Goal: Task Accomplishment & Management: Manage account settings

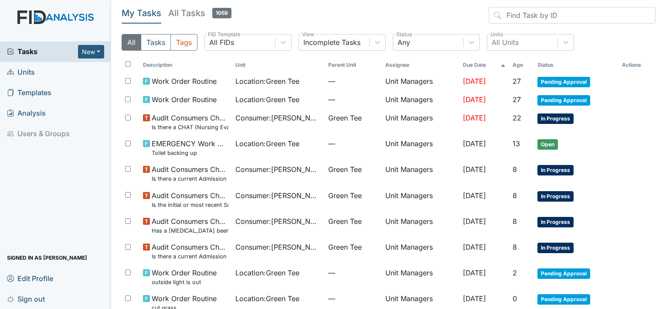
click at [24, 91] on span "Templates" at bounding box center [29, 93] width 44 height 14
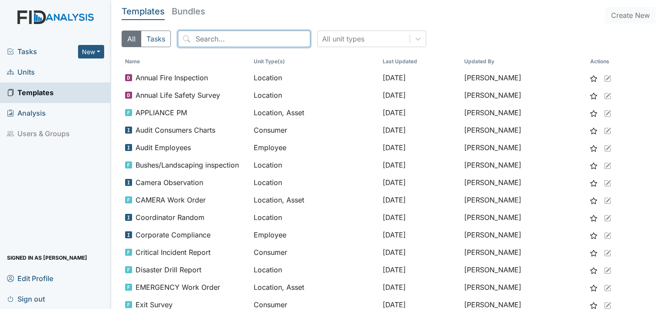
click at [195, 35] on input "search" at bounding box center [244, 39] width 132 height 17
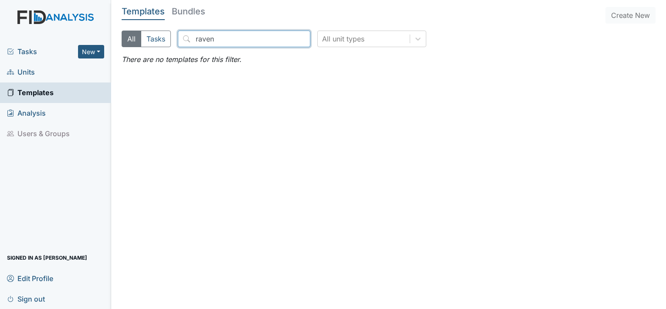
click at [248, 41] on input "raven" at bounding box center [244, 39] width 132 height 17
type input "raven"
click at [30, 75] on span "Units" at bounding box center [21, 72] width 28 height 14
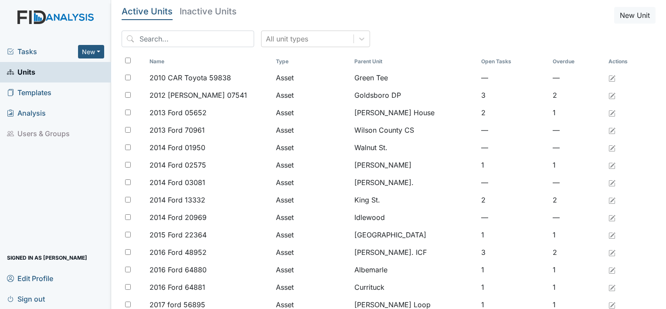
click at [58, 69] on link "Units" at bounding box center [55, 72] width 111 height 20
click at [145, 40] on input "search" at bounding box center [188, 39] width 132 height 17
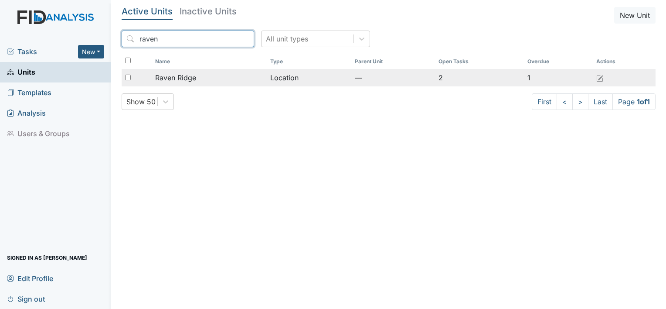
type input "raven"
click at [163, 75] on span "Raven Ridge" at bounding box center [175, 77] width 41 height 10
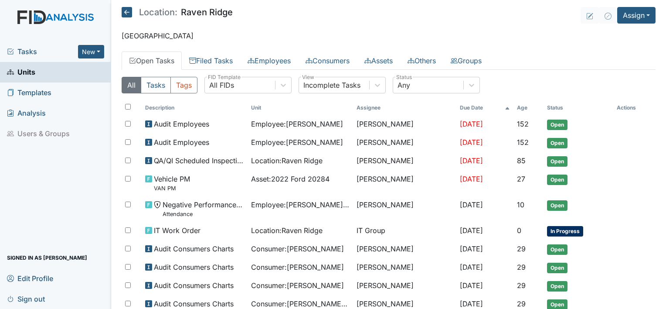
click at [271, 164] on span "Location : Raven Ridge" at bounding box center [286, 160] width 71 height 10
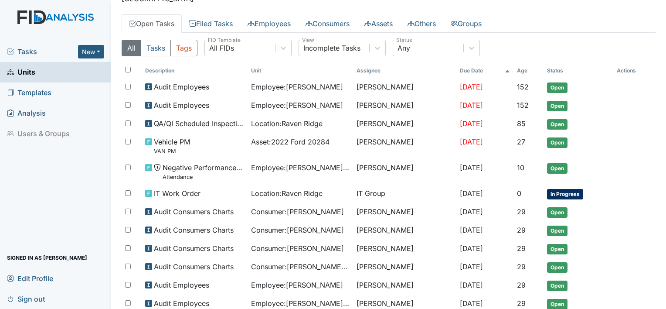
scroll to position [9, 0]
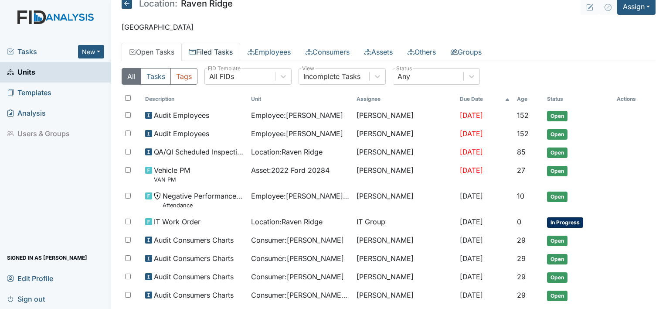
click at [207, 54] on link "Filed Tasks" at bounding box center [211, 52] width 58 height 18
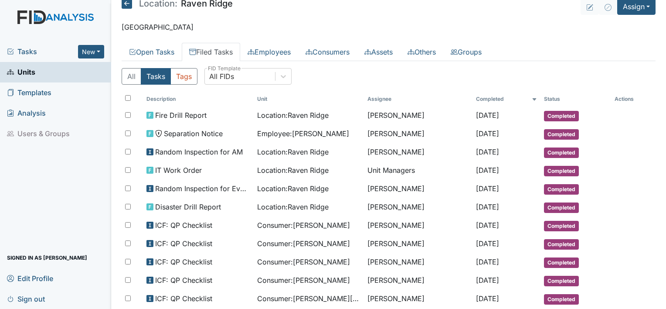
click at [204, 57] on link "Filed Tasks" at bounding box center [211, 52] width 58 height 18
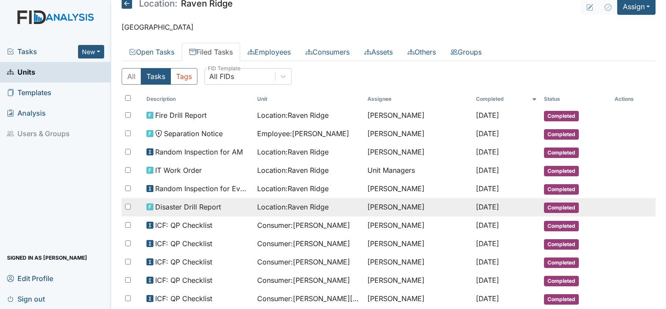
click at [239, 204] on div "Disaster Drill Report" at bounding box center [198, 206] width 104 height 10
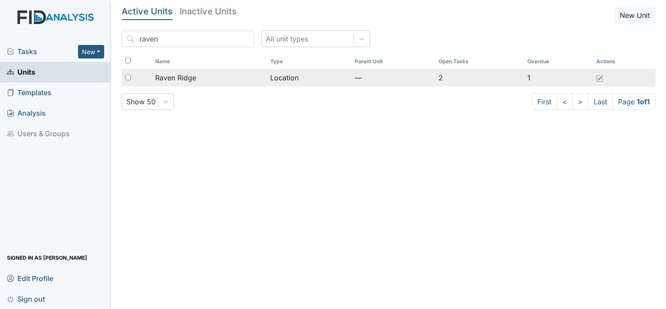
click at [141, 84] on div at bounding box center [137, 77] width 31 height 17
checkbox input "true"
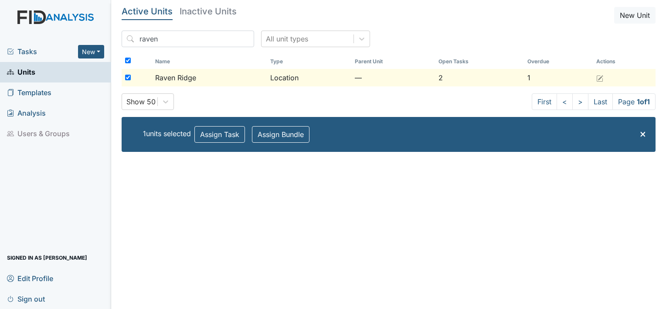
click at [199, 75] on div "Raven Ridge" at bounding box center [209, 77] width 108 height 10
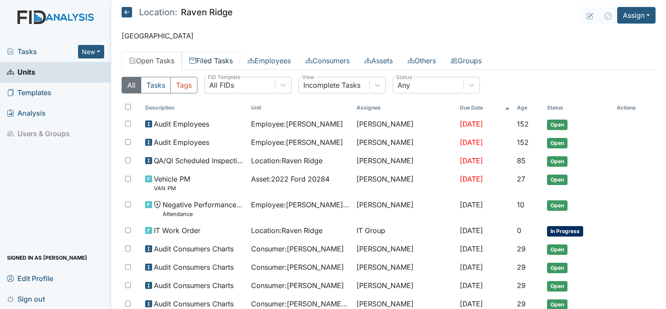
click at [210, 60] on link "Filed Tasks" at bounding box center [211, 60] width 58 height 18
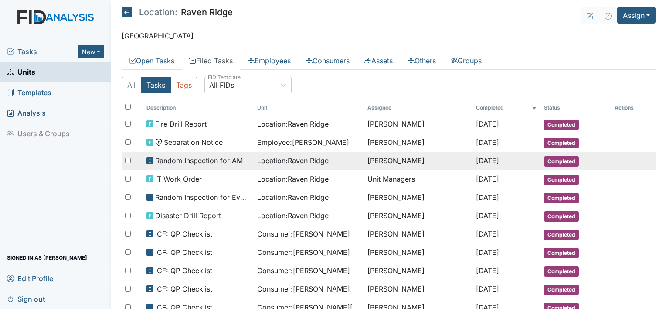
click at [239, 167] on td "Random Inspection for AM" at bounding box center [198, 161] width 111 height 18
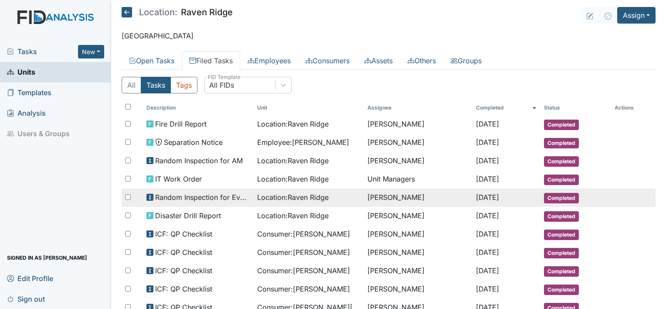
click at [387, 197] on td "[PERSON_NAME]" at bounding box center [418, 197] width 109 height 18
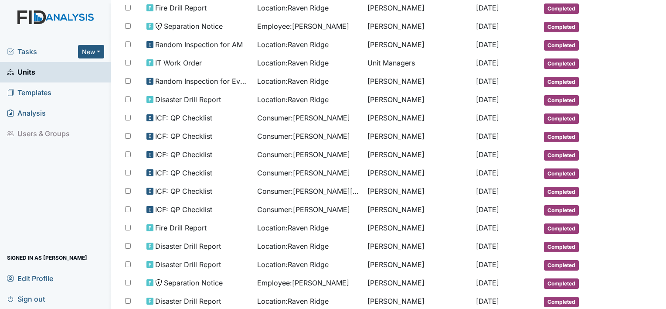
scroll to position [139, 0]
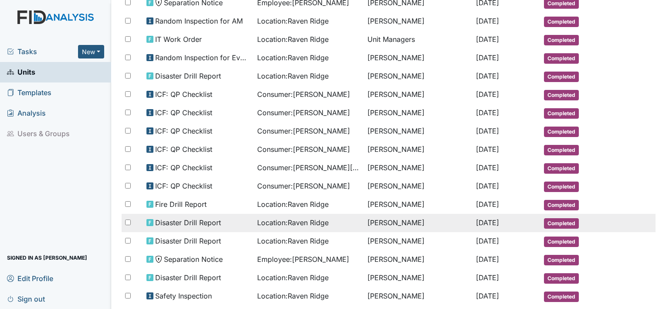
click at [375, 217] on td "Conswella Graham" at bounding box center [418, 223] width 109 height 18
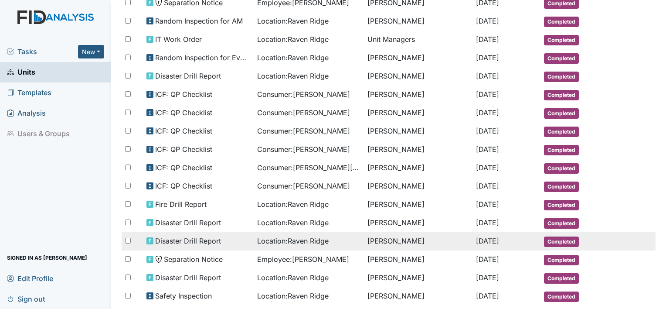
click at [179, 238] on span "Disaster Drill Report" at bounding box center [188, 240] width 66 height 10
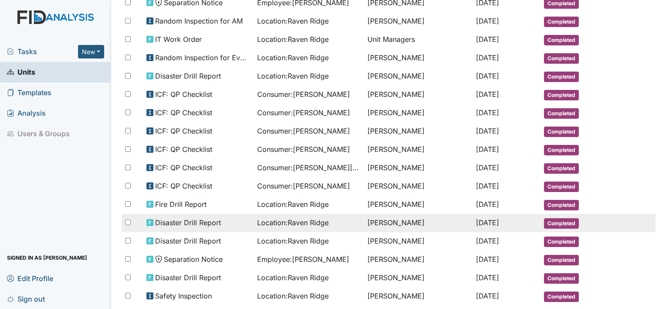
click at [312, 220] on span "Location : Raven Ridge" at bounding box center [292, 222] width 71 height 10
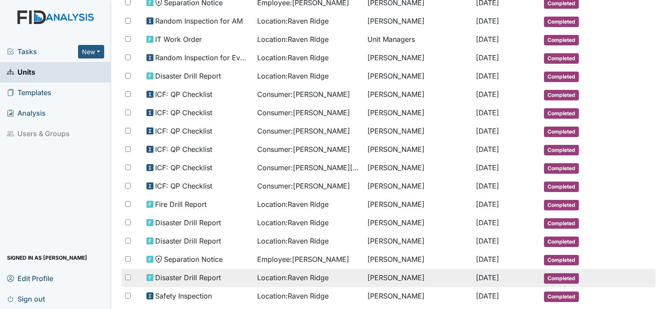
click at [278, 272] on span "Location : Raven Ridge" at bounding box center [292, 277] width 71 height 10
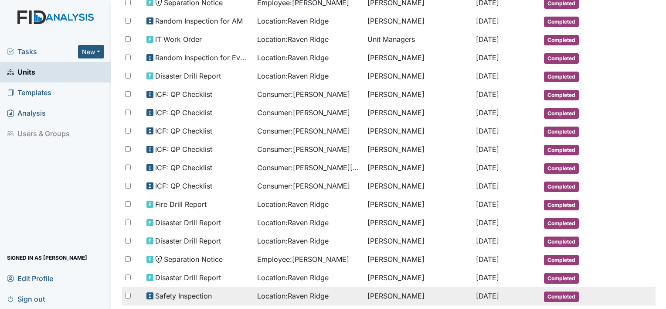
click at [176, 290] on span "Safety Inspection" at bounding box center [183, 295] width 57 height 10
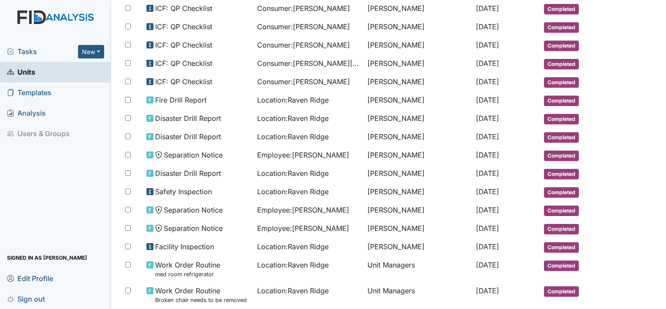
scroll to position [249, 0]
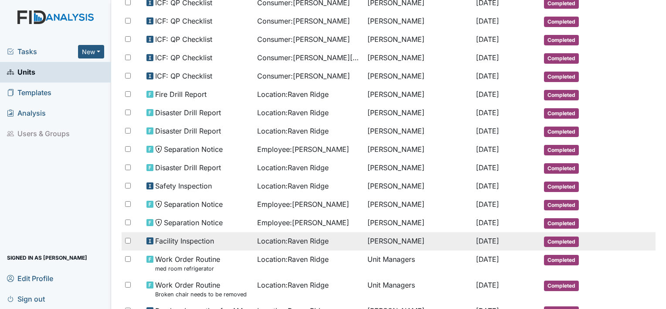
click at [204, 235] on span "Facility Inspection" at bounding box center [184, 240] width 59 height 10
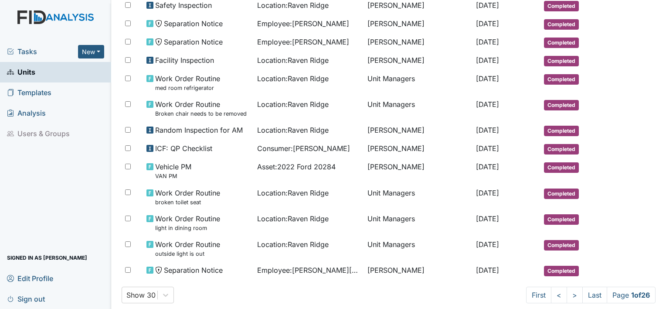
scroll to position [436, 0]
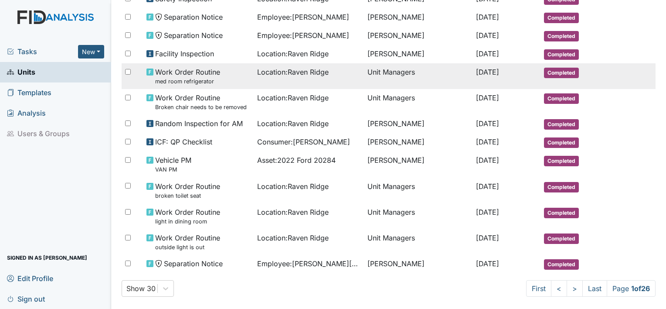
click at [495, 80] on td "Jul 21, 2025" at bounding box center [506, 76] width 68 height 26
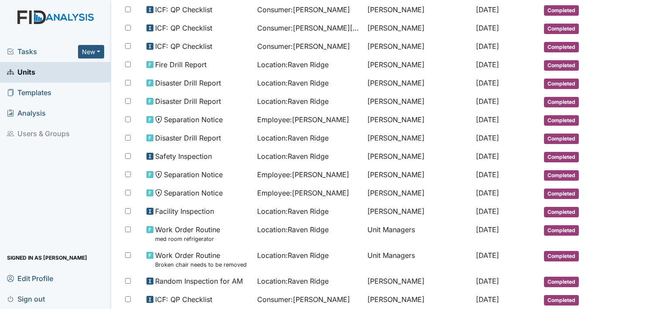
scroll to position [250, 0]
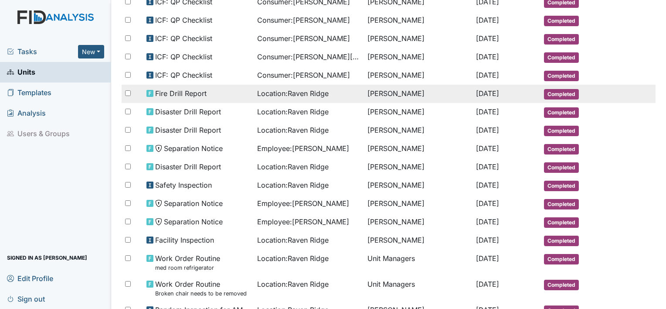
click at [201, 91] on span "Fire Drill Report" at bounding box center [180, 93] width 51 height 10
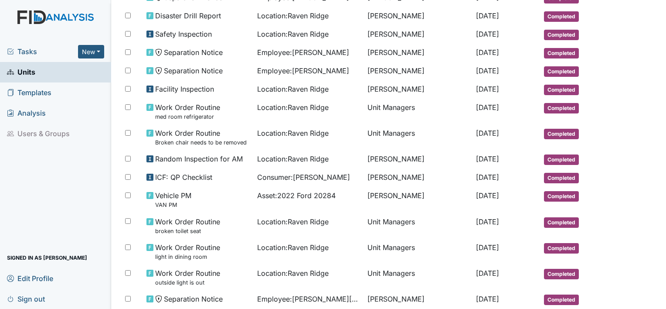
scroll to position [436, 0]
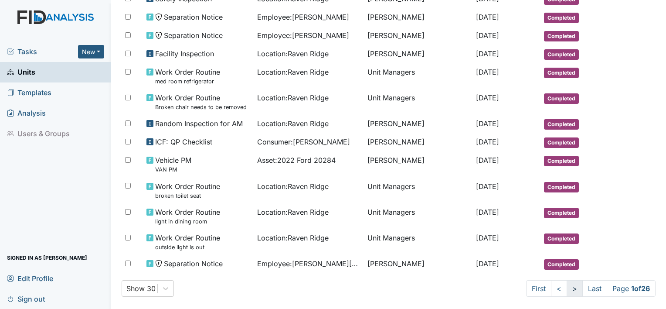
click at [567, 282] on link ">" at bounding box center [575, 288] width 16 height 17
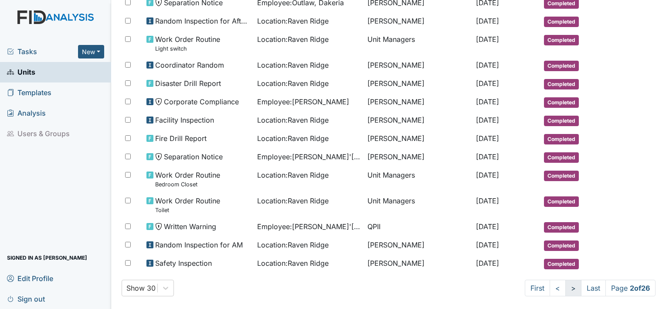
click at [565, 281] on link ">" at bounding box center [573, 287] width 16 height 17
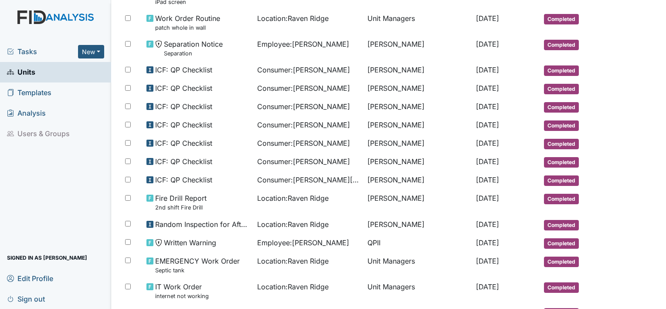
scroll to position [515, 0]
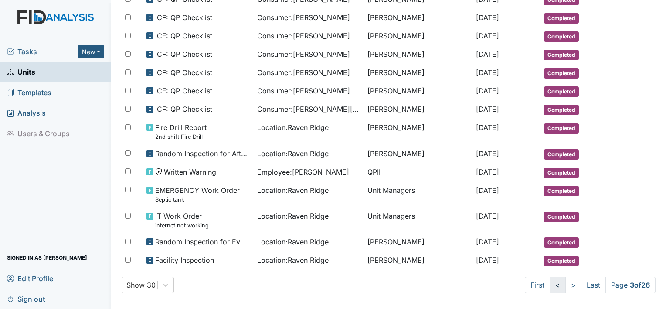
click at [550, 279] on link "<" at bounding box center [558, 284] width 16 height 17
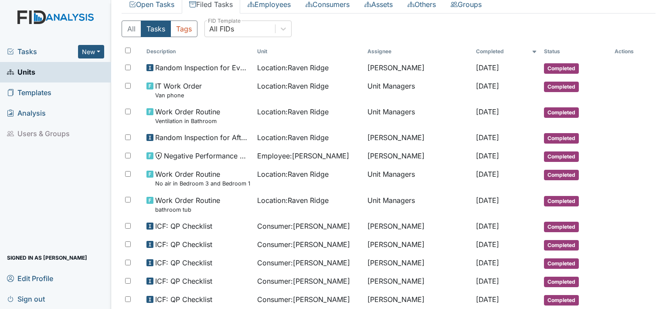
scroll to position [52, 0]
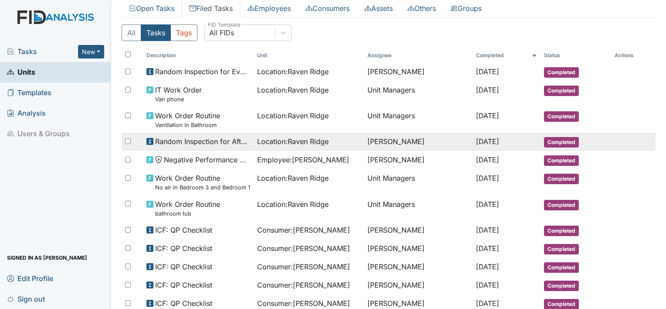
click at [257, 139] on span "Location : Raven Ridge" at bounding box center [292, 141] width 71 height 10
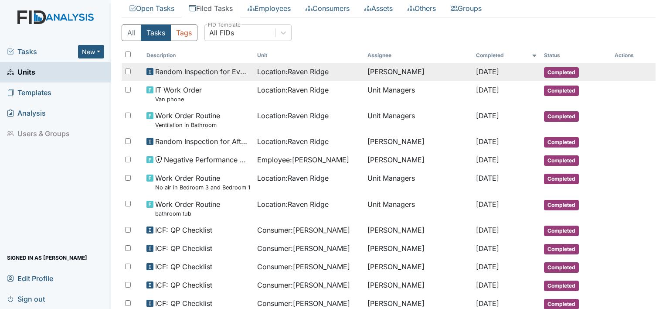
click at [196, 78] on td "Random Inspection for Evening" at bounding box center [198, 72] width 111 height 18
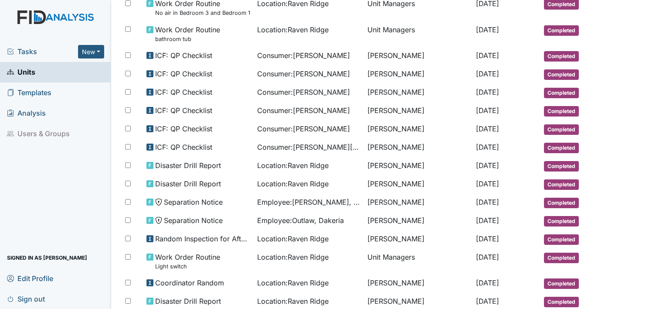
scroll to position [261, 0]
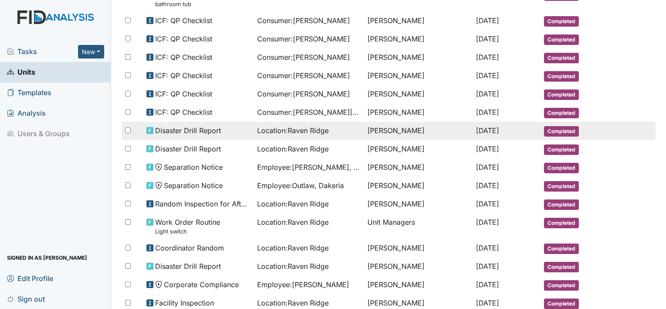
click at [365, 122] on td "Conswella Graham" at bounding box center [418, 131] width 109 height 18
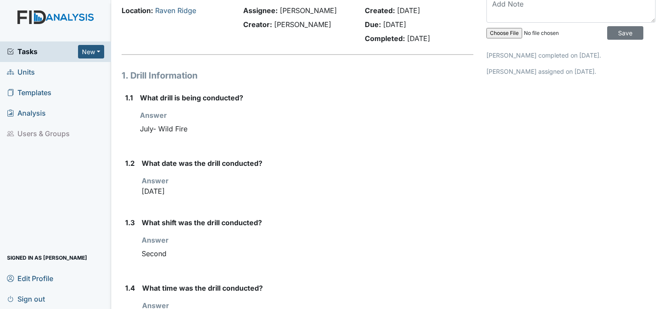
scroll to position [41, 0]
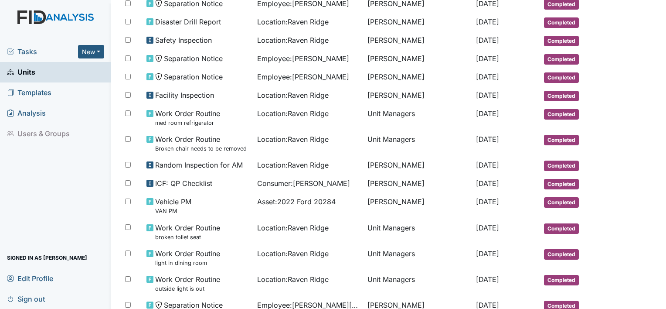
scroll to position [436, 0]
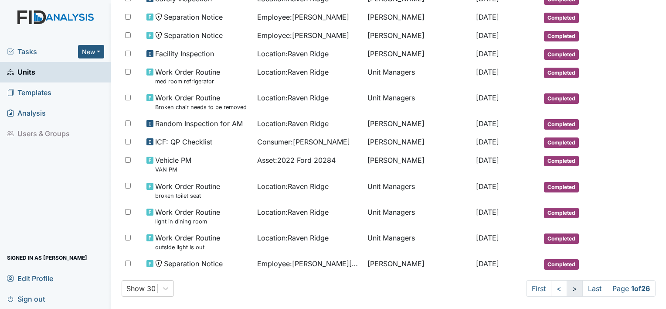
click at [567, 281] on link ">" at bounding box center [575, 288] width 16 height 17
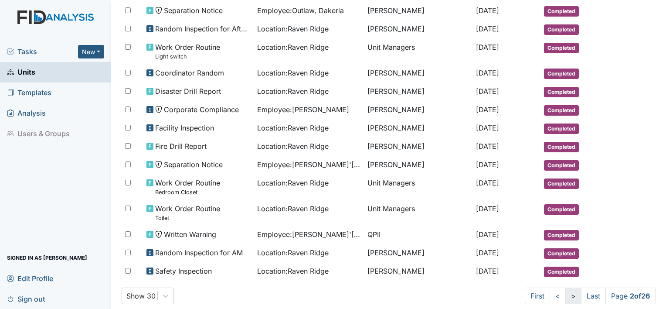
scroll to position [444, 0]
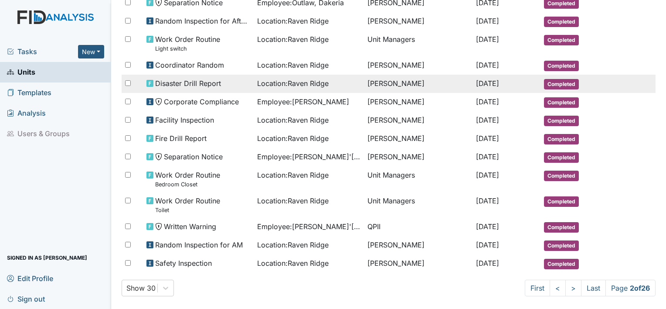
click at [174, 78] on span "Disaster Drill Report" at bounding box center [188, 83] width 66 height 10
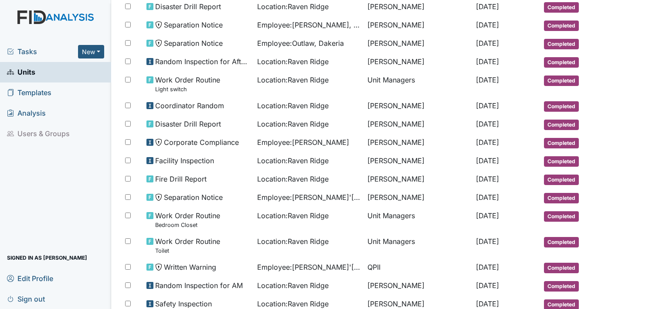
scroll to position [397, 0]
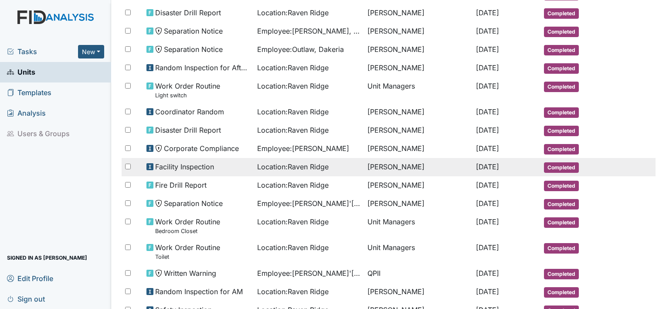
click at [298, 161] on span "Location : Raven Ridge" at bounding box center [292, 166] width 71 height 10
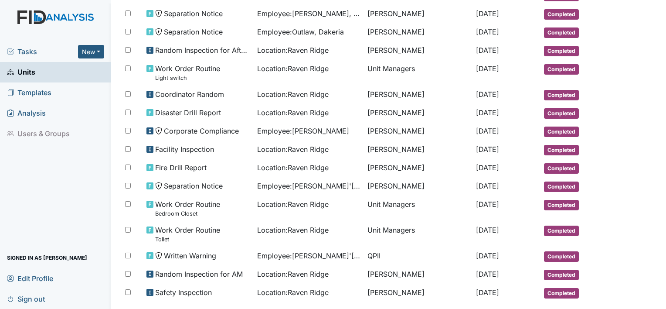
scroll to position [444, 0]
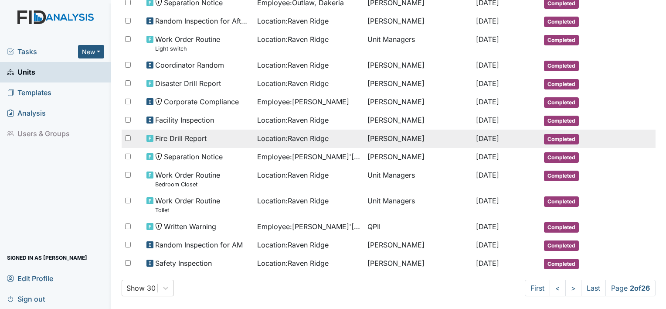
click at [210, 133] on div "Fire Drill Report" at bounding box center [198, 138] width 104 height 10
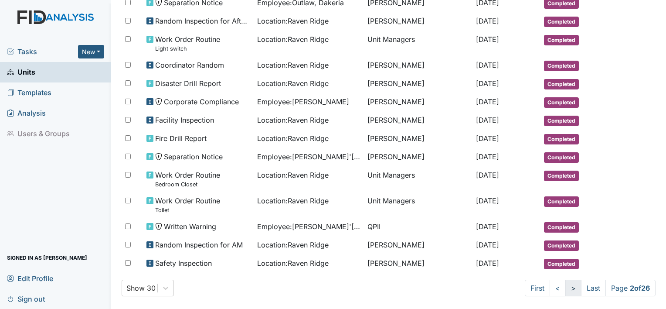
click at [567, 279] on link ">" at bounding box center [573, 287] width 16 height 17
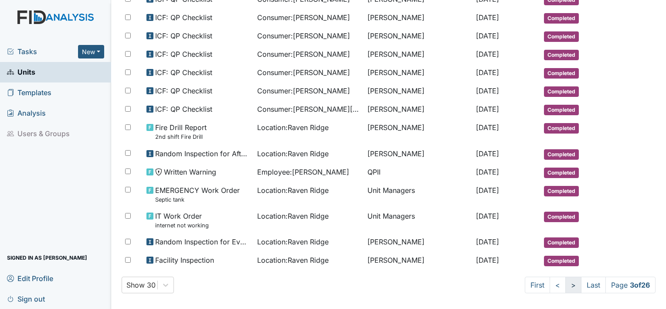
click at [565, 279] on link ">" at bounding box center [573, 284] width 16 height 17
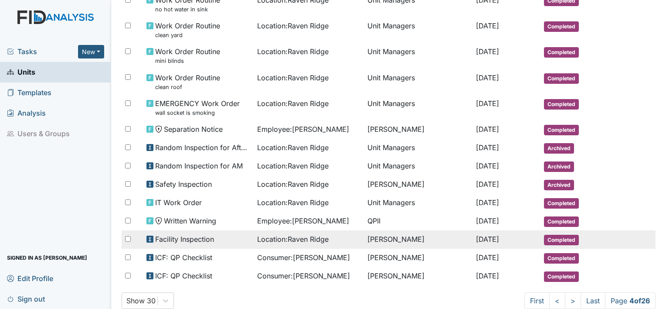
click at [212, 235] on span "Facility Inspection" at bounding box center [184, 239] width 59 height 10
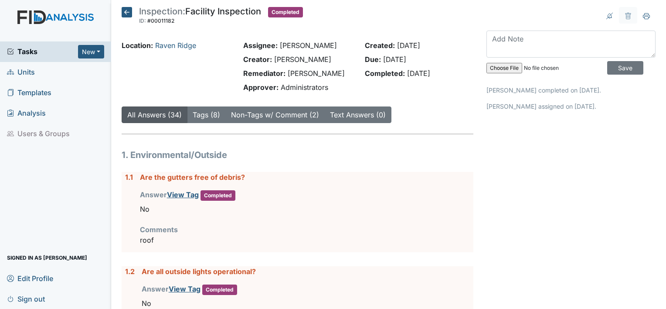
drag, startPoint x: 87, startPoint y: 2, endPoint x: 467, endPoint y: 132, distance: 401.7
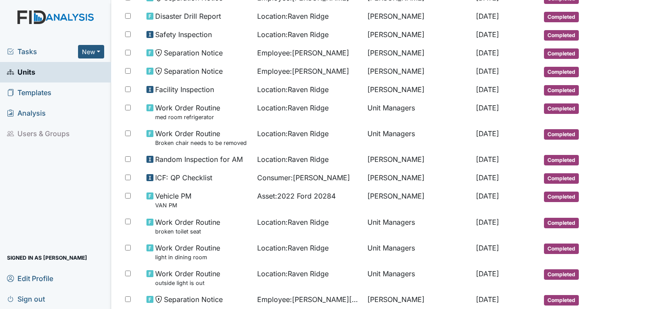
scroll to position [436, 0]
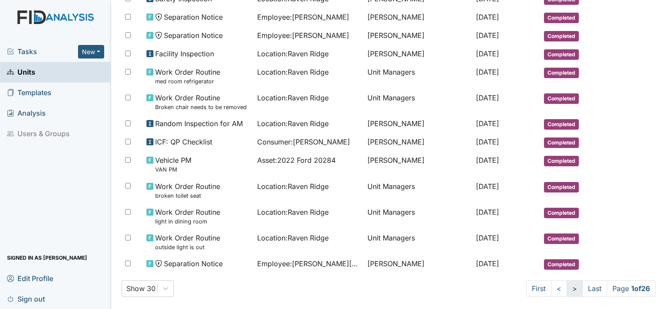
click at [567, 280] on link ">" at bounding box center [575, 288] width 16 height 17
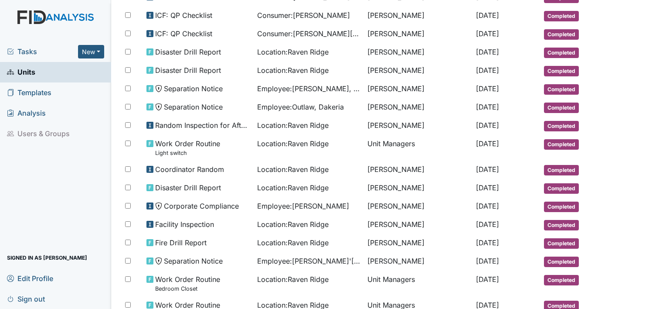
scroll to position [444, 0]
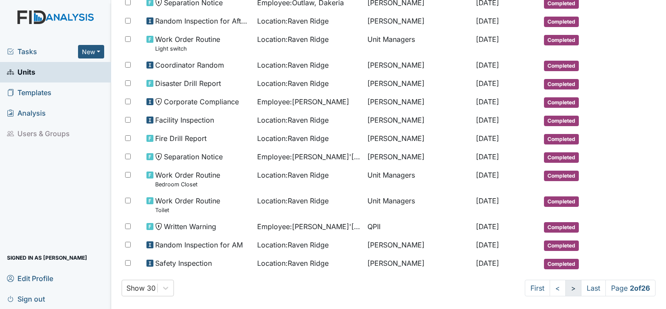
click at [565, 279] on link ">" at bounding box center [573, 287] width 16 height 17
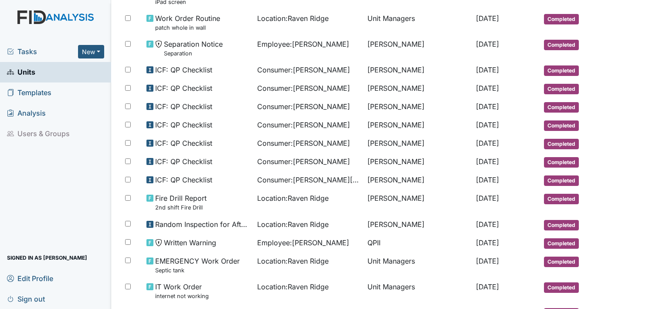
scroll to position [515, 0]
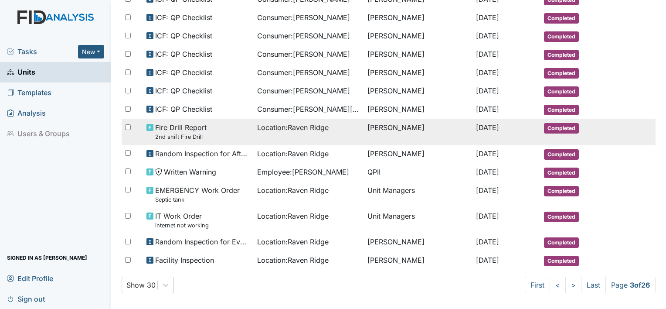
click at [189, 124] on span "Fire Drill Report 2nd shift Fire Drill" at bounding box center [180, 131] width 51 height 19
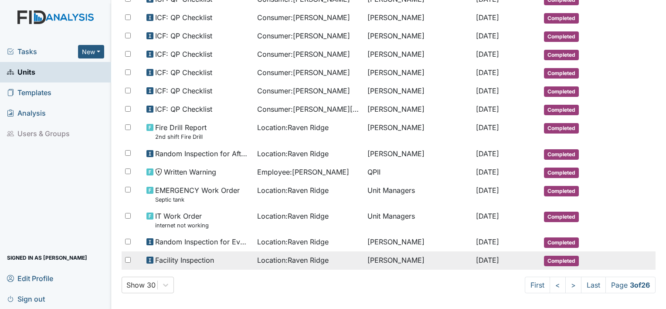
click at [221, 255] on div "Facility Inspection" at bounding box center [198, 260] width 104 height 10
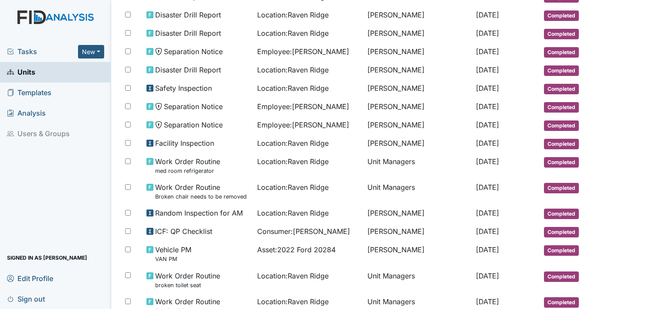
scroll to position [436, 0]
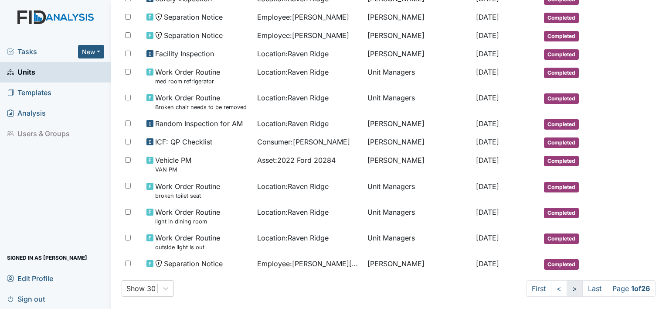
click at [567, 280] on link ">" at bounding box center [575, 288] width 16 height 17
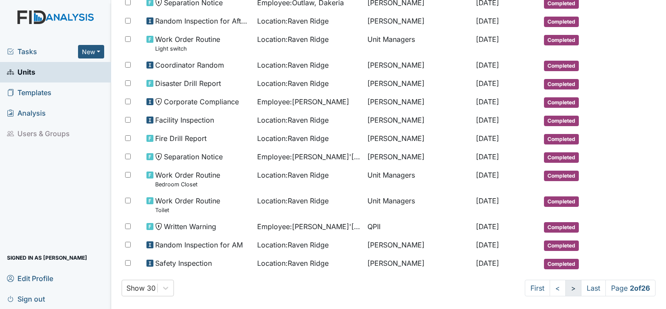
click at [565, 281] on link ">" at bounding box center [573, 287] width 16 height 17
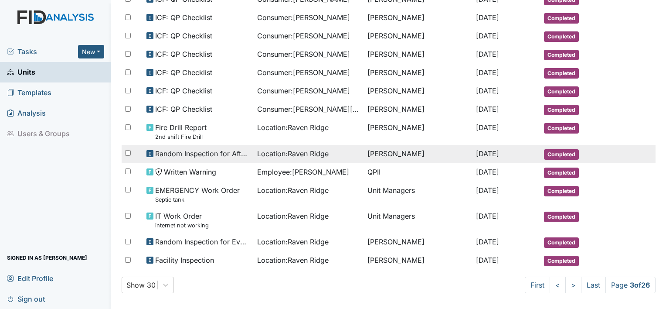
click at [277, 150] on span "Location : Raven Ridge" at bounding box center [292, 153] width 71 height 10
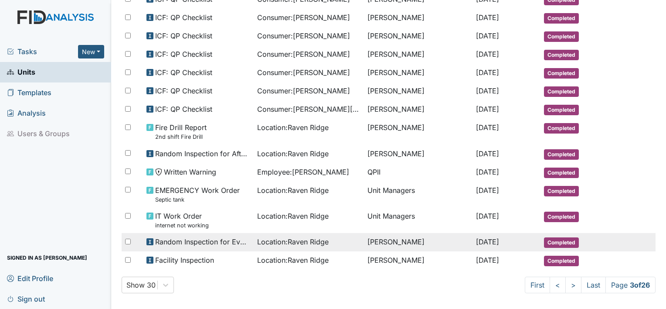
click at [230, 236] on span "Random Inspection for Evening" at bounding box center [202, 241] width 95 height 10
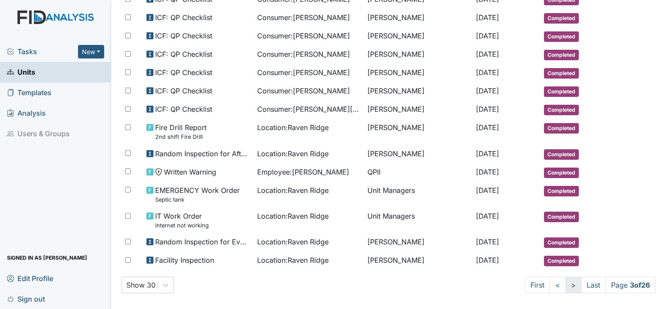
click at [565, 279] on link ">" at bounding box center [573, 284] width 16 height 17
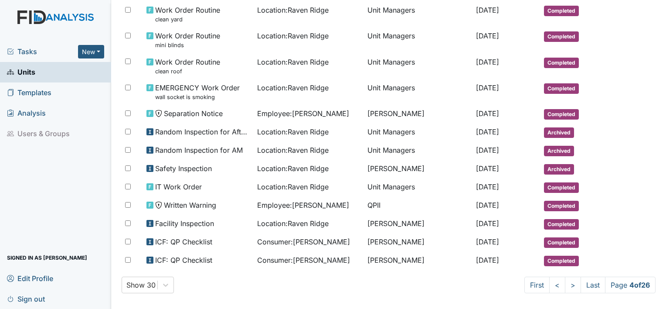
click at [568, 279] on link ">" at bounding box center [573, 284] width 16 height 17
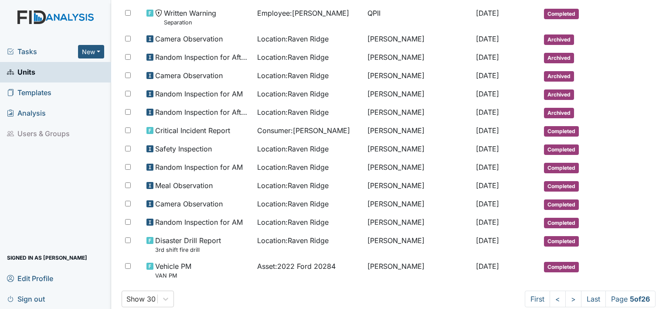
scroll to position [452, 0]
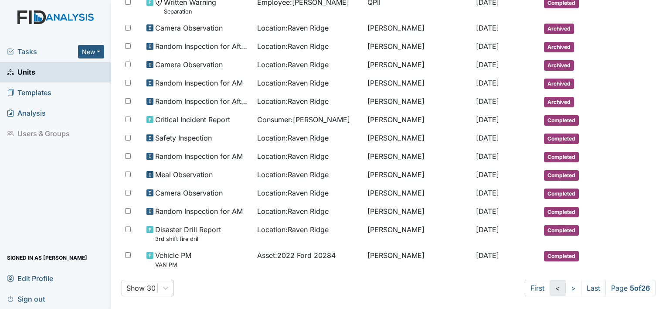
click at [550, 279] on link "<" at bounding box center [558, 287] width 16 height 17
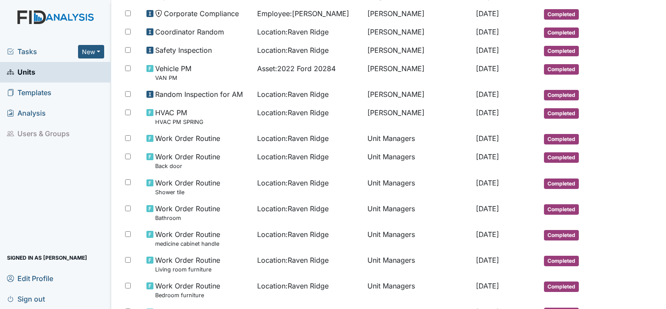
scroll to position [105, 0]
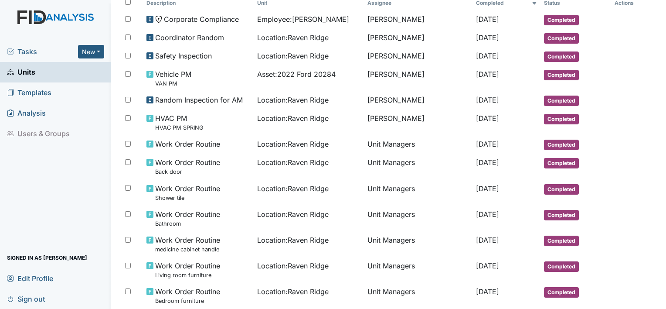
click at [42, 78] on link "Units" at bounding box center [55, 72] width 111 height 20
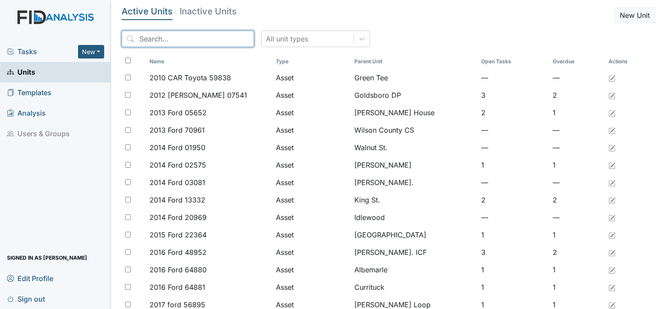
click at [141, 41] on input "search" at bounding box center [188, 39] width 132 height 17
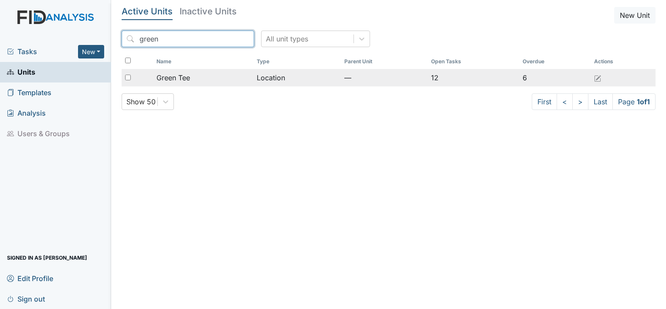
type input "green"
click at [184, 74] on span "Green Tee" at bounding box center [173, 77] width 34 height 10
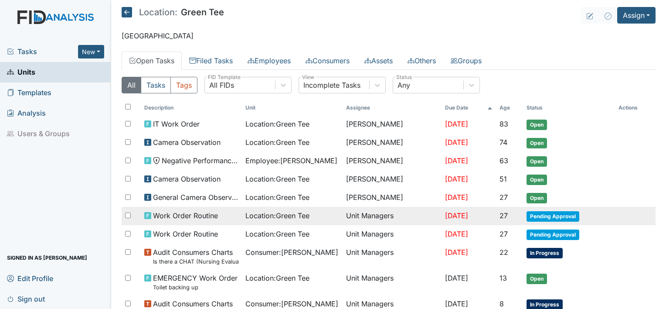
click at [533, 215] on span "Pending Approval" at bounding box center [552, 216] width 53 height 10
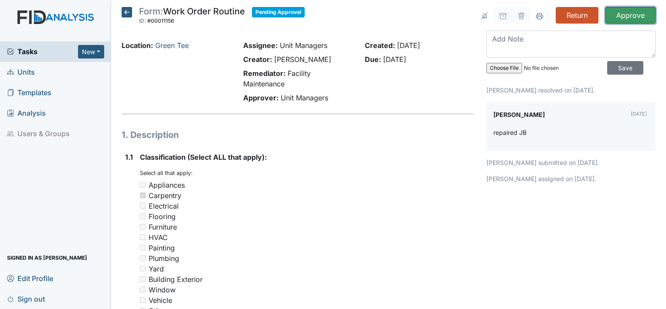
click at [617, 16] on input "Approve" at bounding box center [630, 15] width 50 height 17
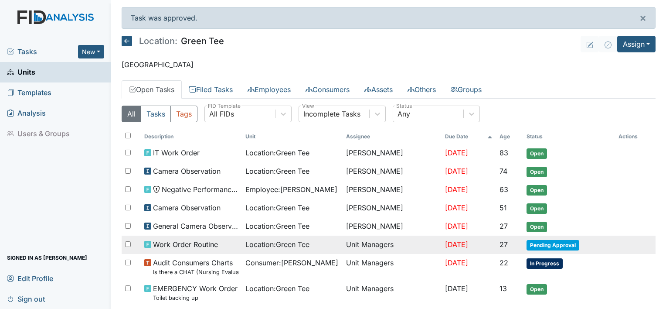
click at [545, 243] on span "Pending Approval" at bounding box center [552, 245] width 53 height 10
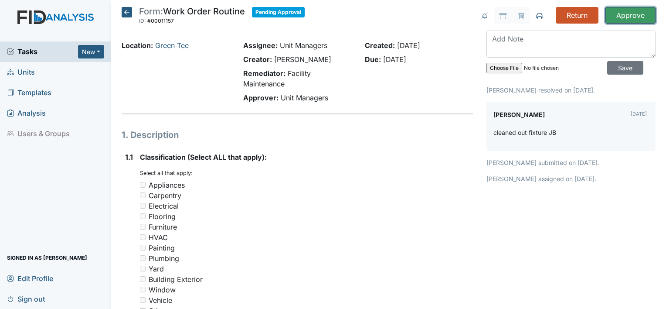
click at [621, 14] on input "Approve" at bounding box center [630, 15] width 50 height 17
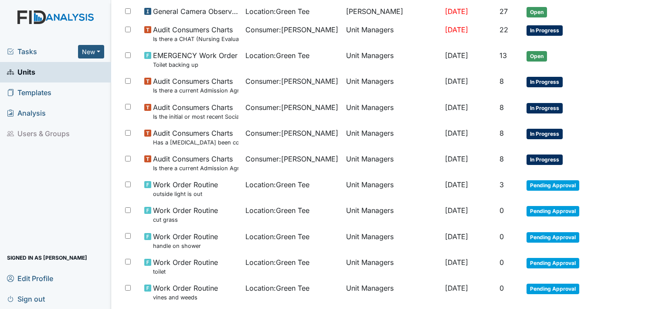
scroll to position [238, 0]
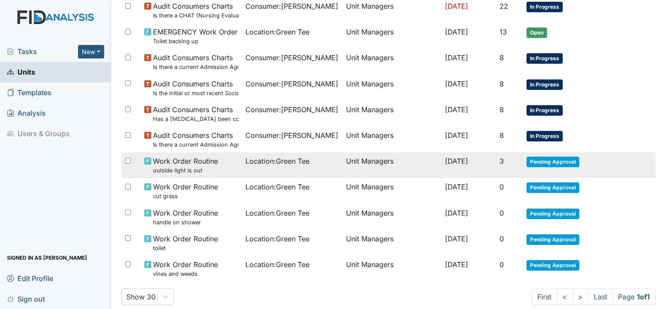
click at [551, 152] on td "Pending Approval" at bounding box center [569, 165] width 92 height 26
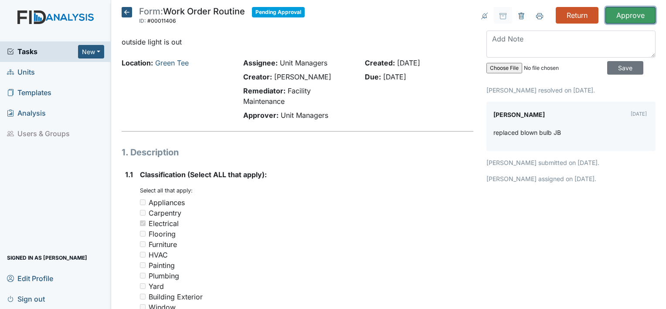
click at [622, 12] on input "Approve" at bounding box center [630, 15] width 50 height 17
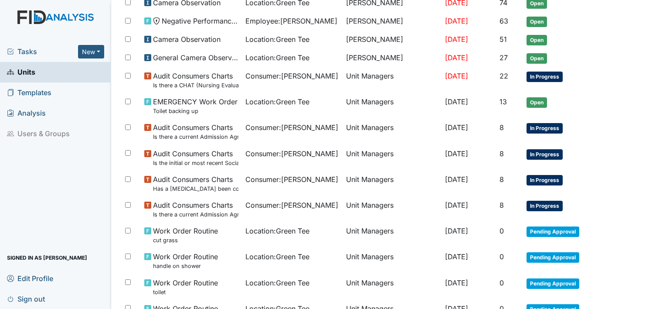
scroll to position [227, 0]
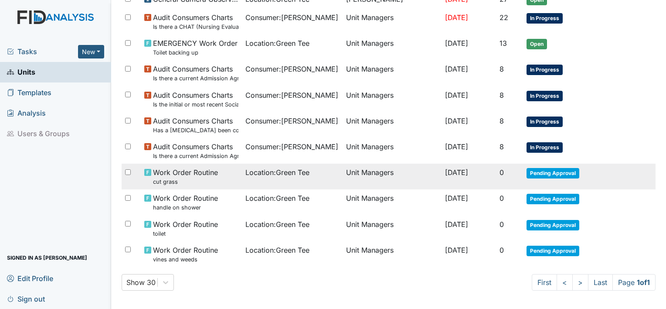
click at [540, 169] on span "Pending Approval" at bounding box center [552, 173] width 53 height 10
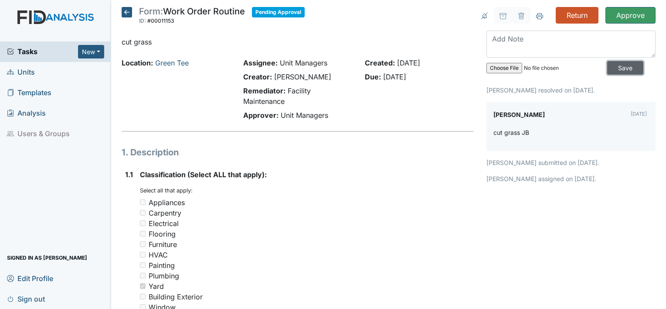
click at [609, 65] on input "Save" at bounding box center [625, 68] width 36 height 14
click at [624, 16] on input "Approve" at bounding box center [630, 15] width 50 height 17
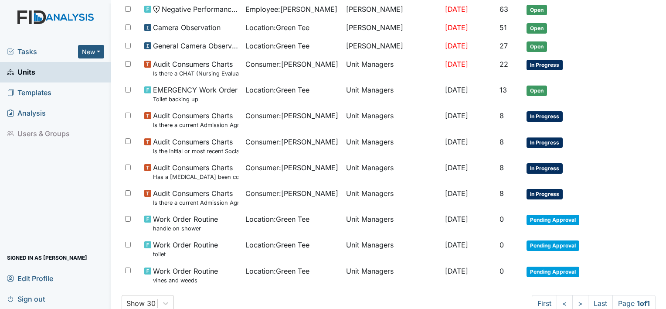
scroll to position [201, 0]
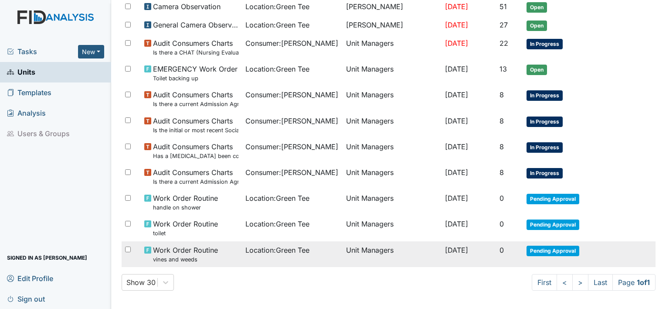
click at [566, 245] on span "Pending Approval" at bounding box center [552, 250] width 53 height 10
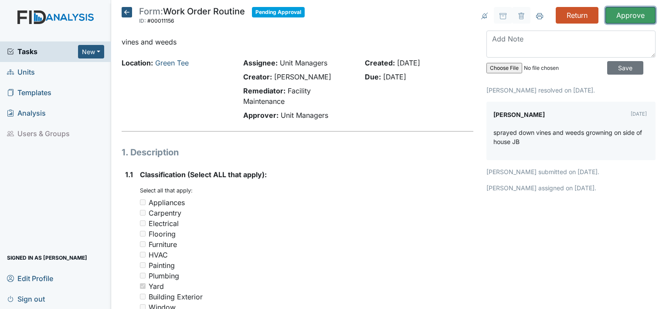
click at [624, 7] on input "Approve" at bounding box center [630, 15] width 50 height 17
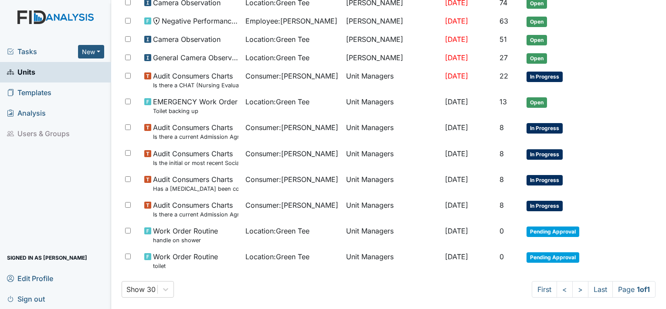
scroll to position [175, 0]
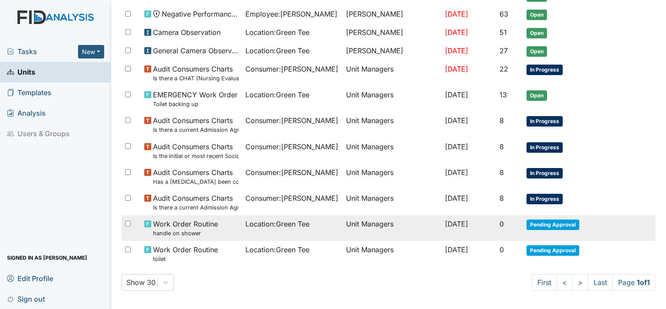
click at [561, 219] on span "Pending Approval" at bounding box center [552, 224] width 53 height 10
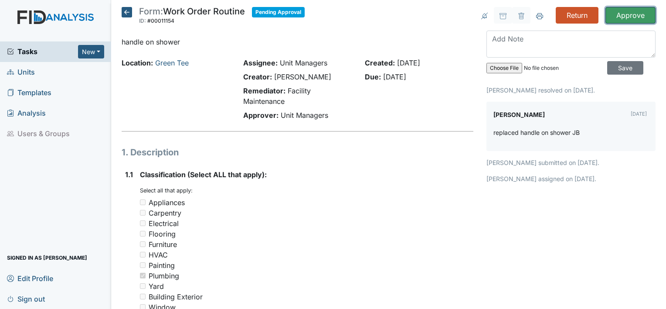
click at [627, 20] on input "Approve" at bounding box center [630, 15] width 50 height 17
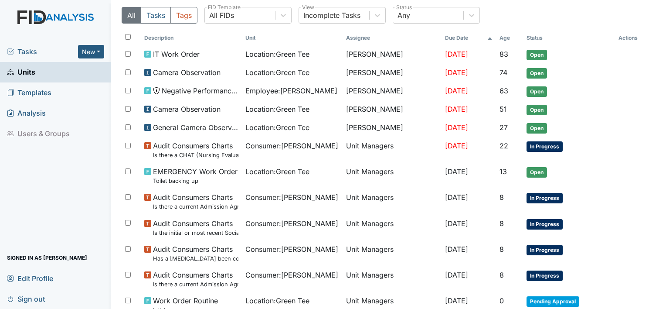
scroll to position [149, 0]
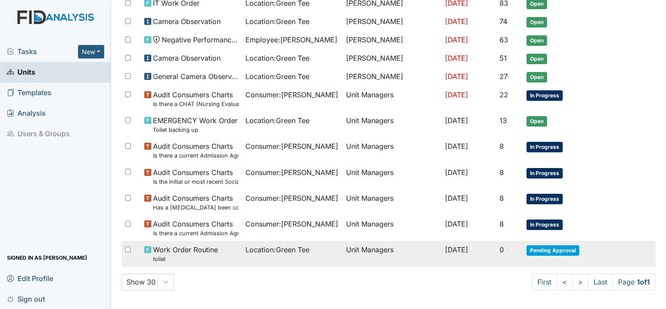
click at [546, 250] on span "Pending Approval" at bounding box center [552, 250] width 53 height 10
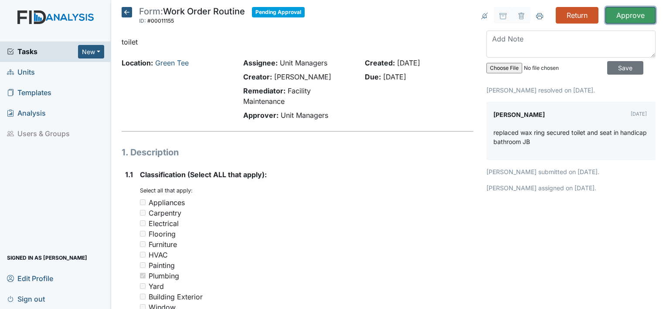
click at [624, 14] on input "Approve" at bounding box center [630, 15] width 50 height 17
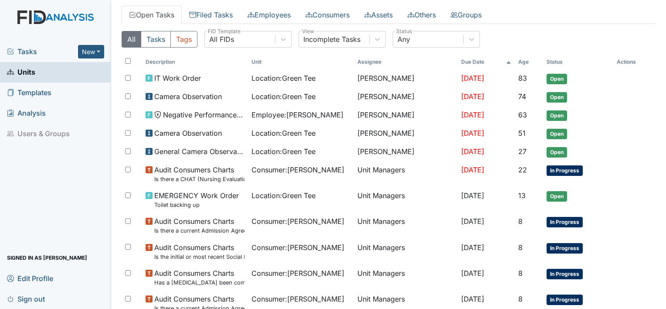
scroll to position [124, 0]
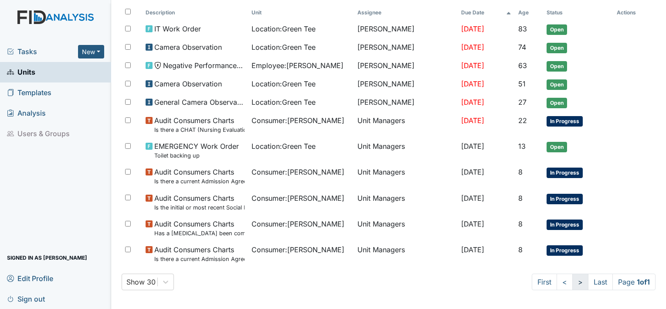
click at [572, 279] on link ">" at bounding box center [580, 281] width 16 height 17
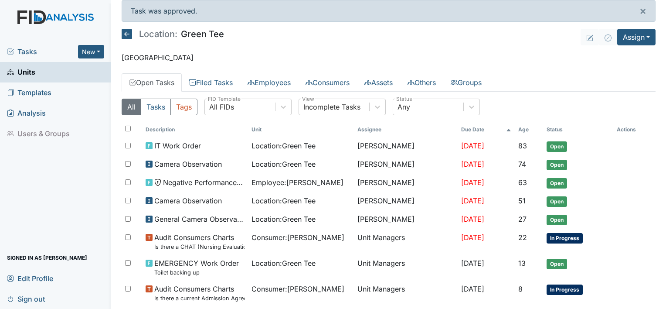
scroll to position [0, 0]
